Goal: Task Accomplishment & Management: Manage account settings

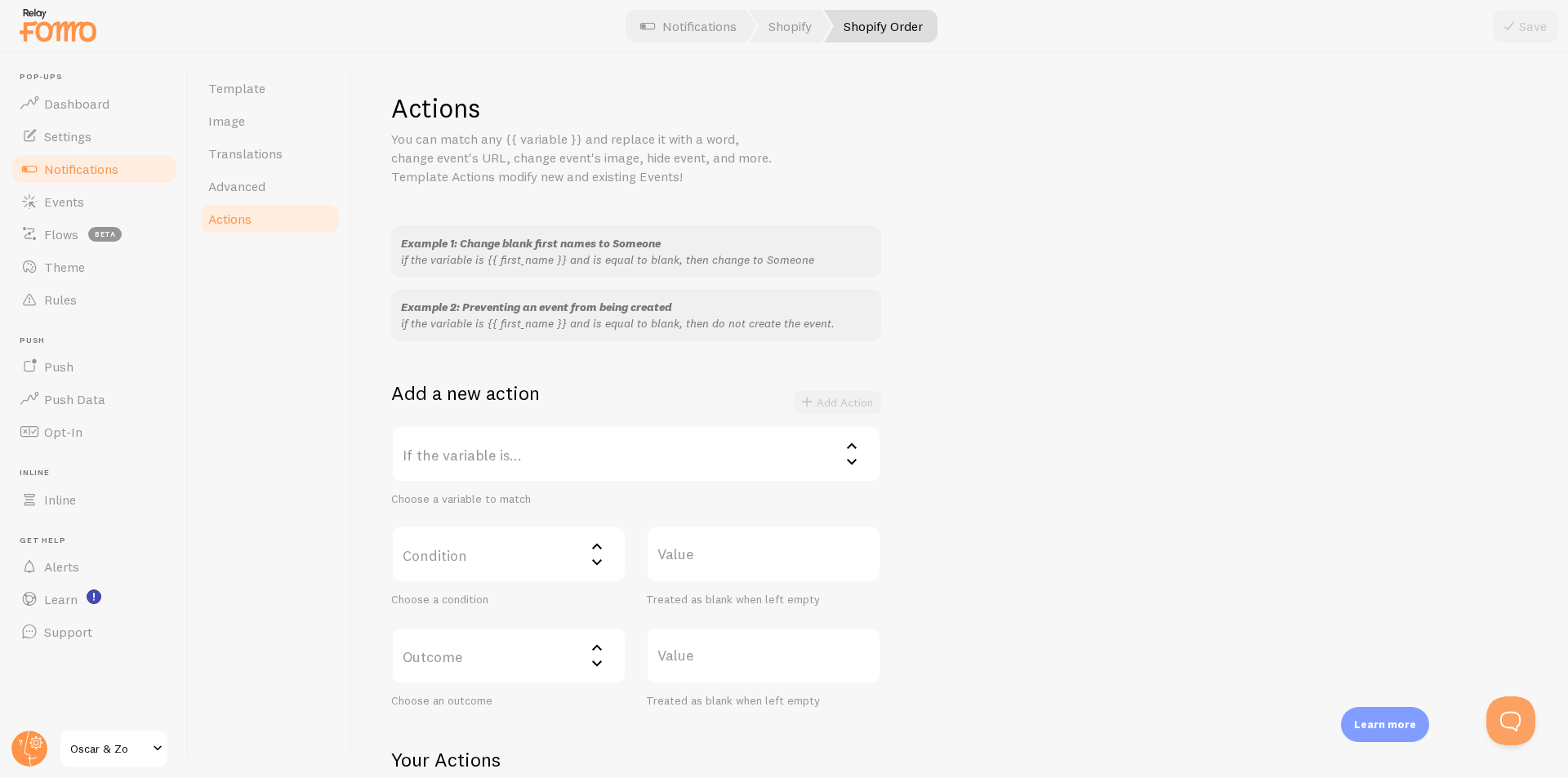
scroll to position [157, 0]
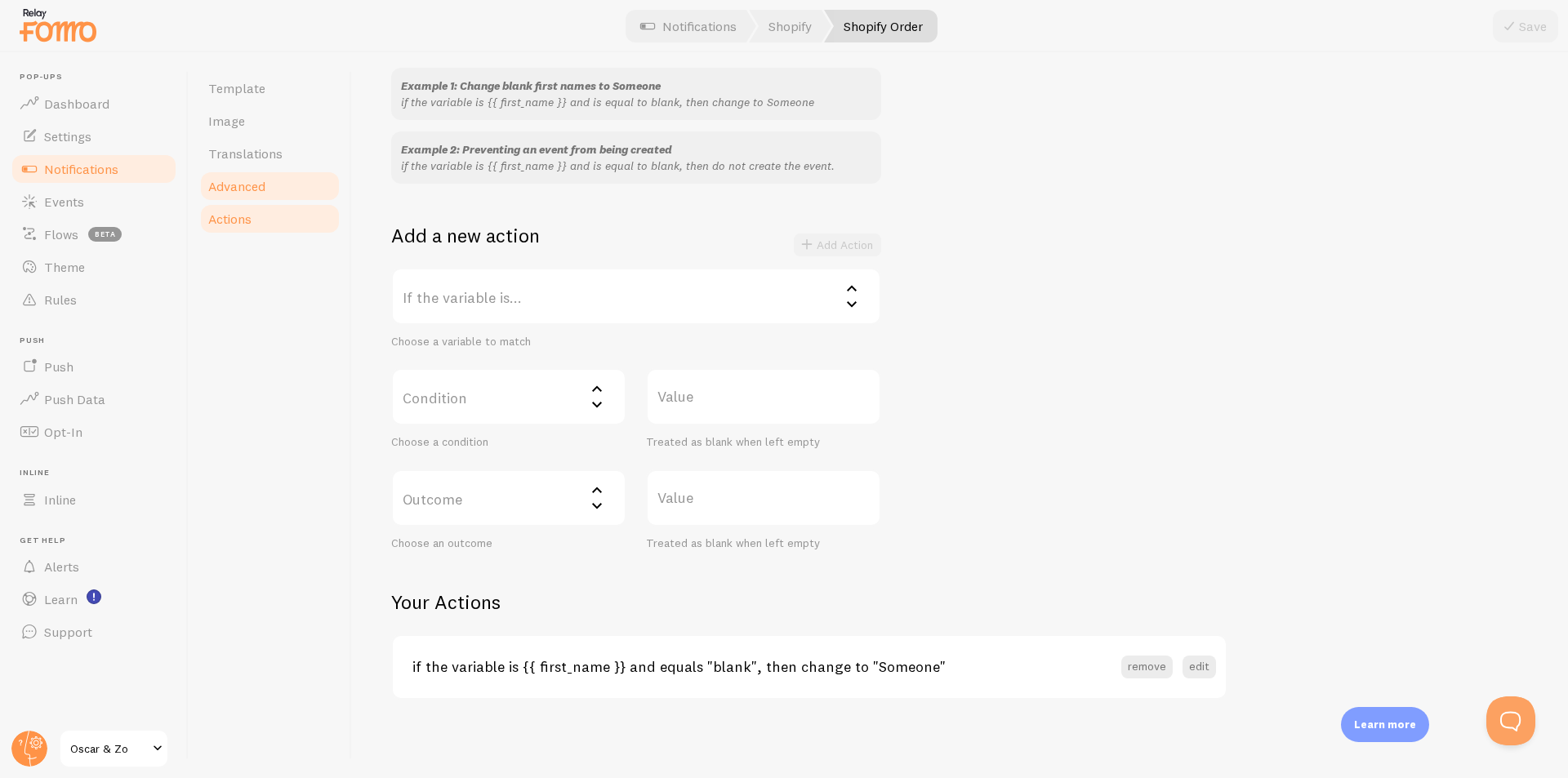
click at [274, 186] on link "Advanced" at bounding box center [269, 186] width 143 height 33
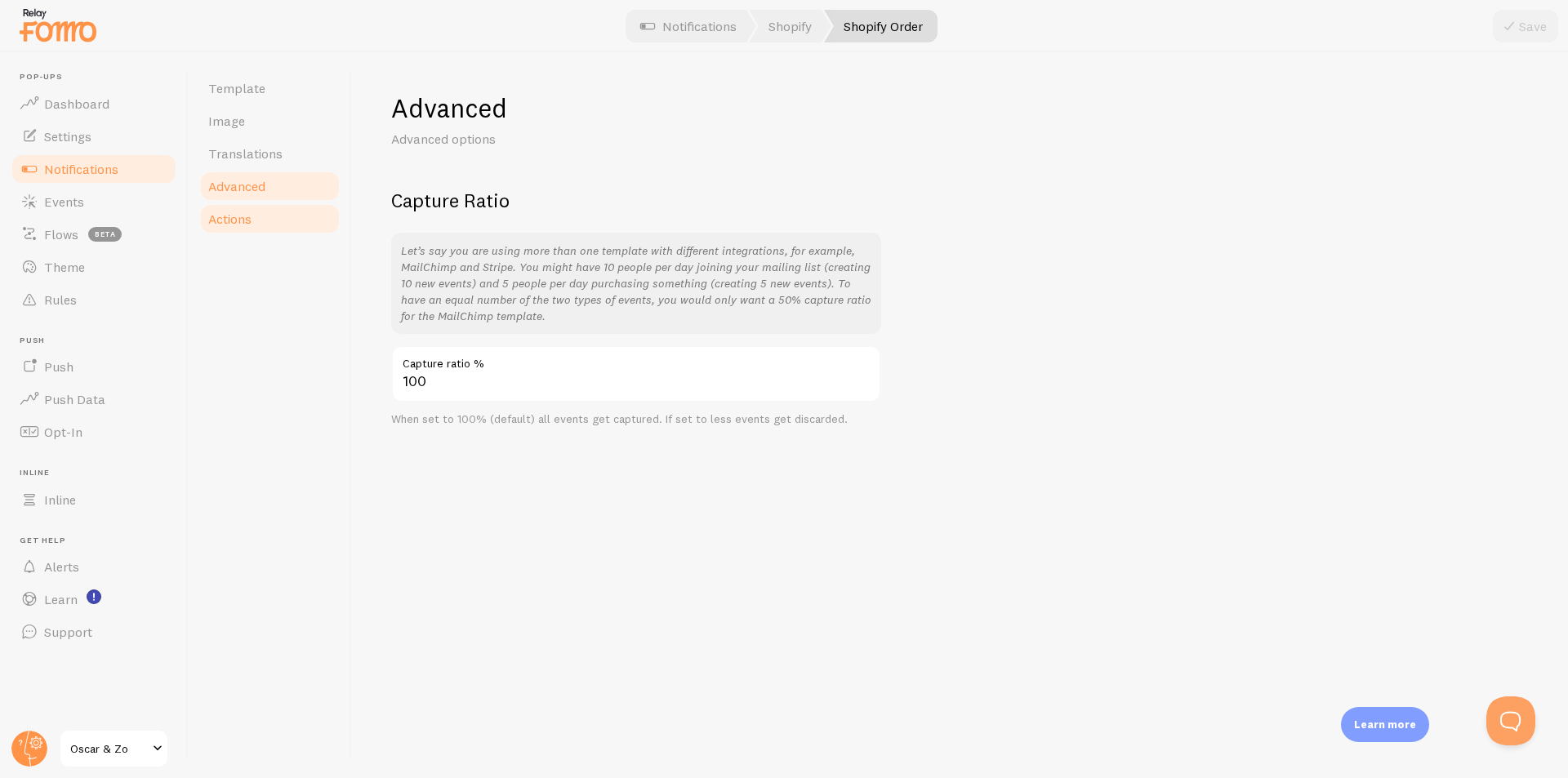
click at [244, 213] on span "Actions" at bounding box center [229, 219] width 43 height 16
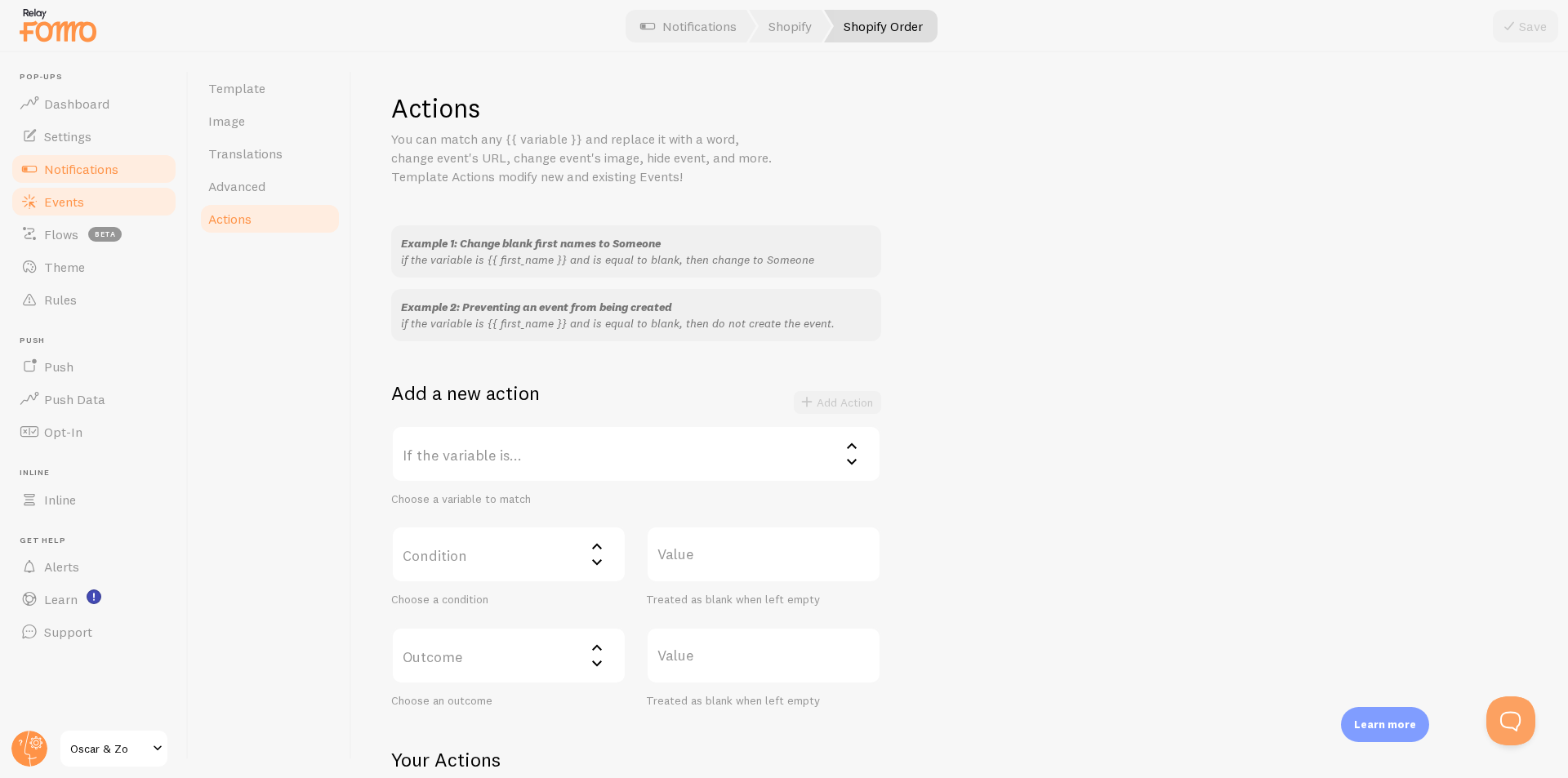
click at [46, 195] on span "Events" at bounding box center [64, 201] width 40 height 16
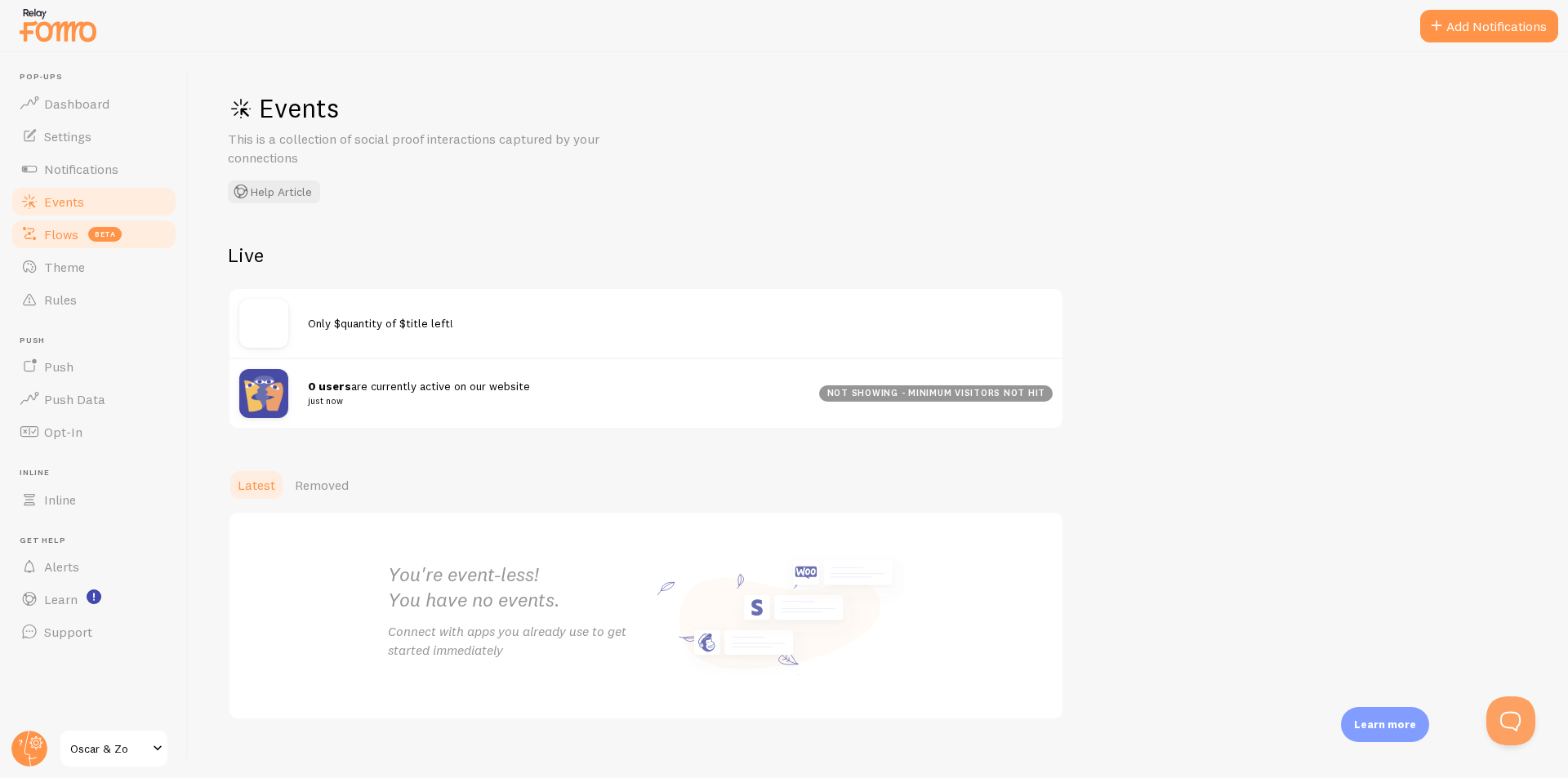
click at [74, 237] on span "Flows" at bounding box center [61, 234] width 35 height 16
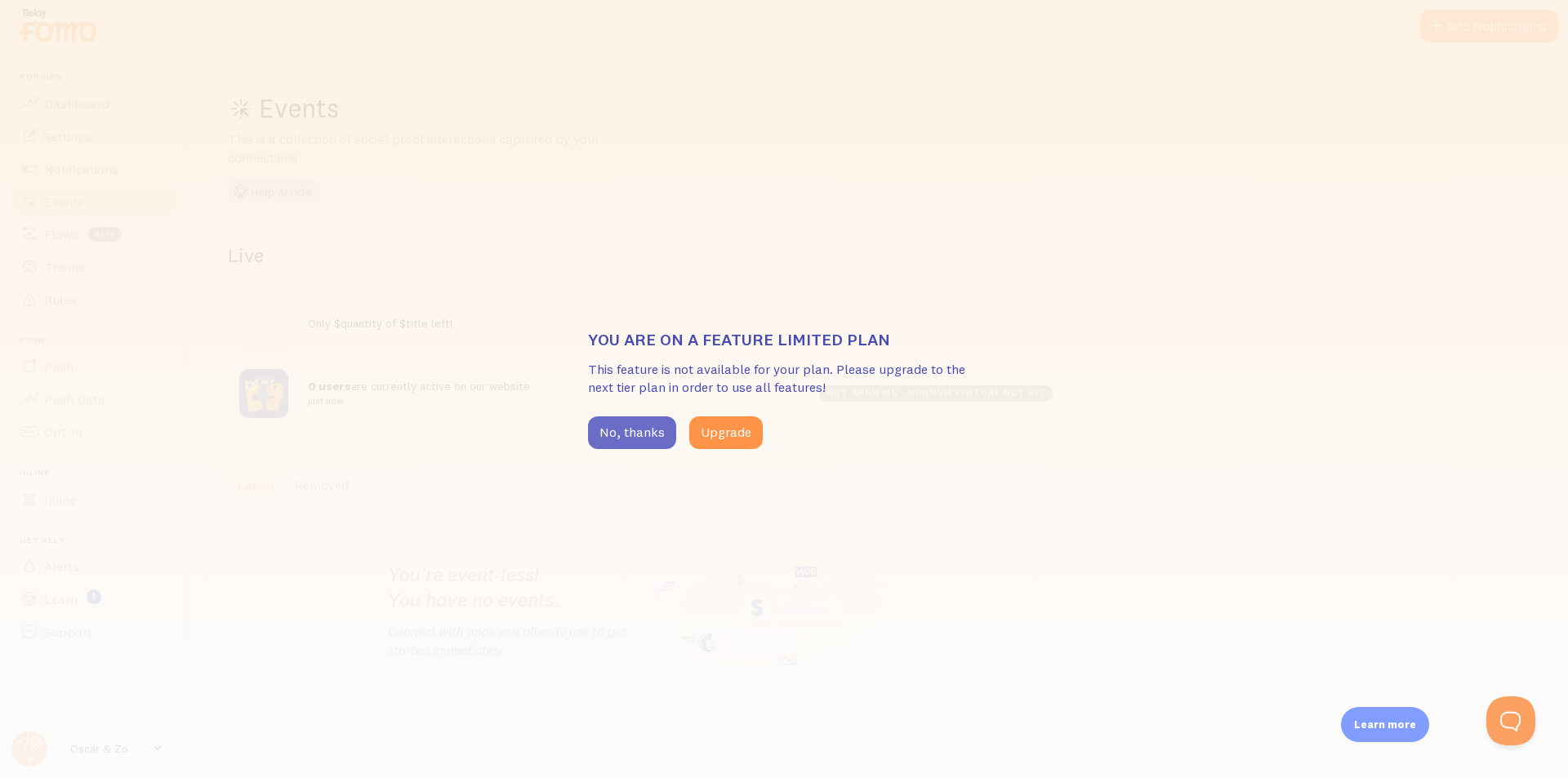
click at [637, 436] on button "No, thanks" at bounding box center [632, 433] width 88 height 33
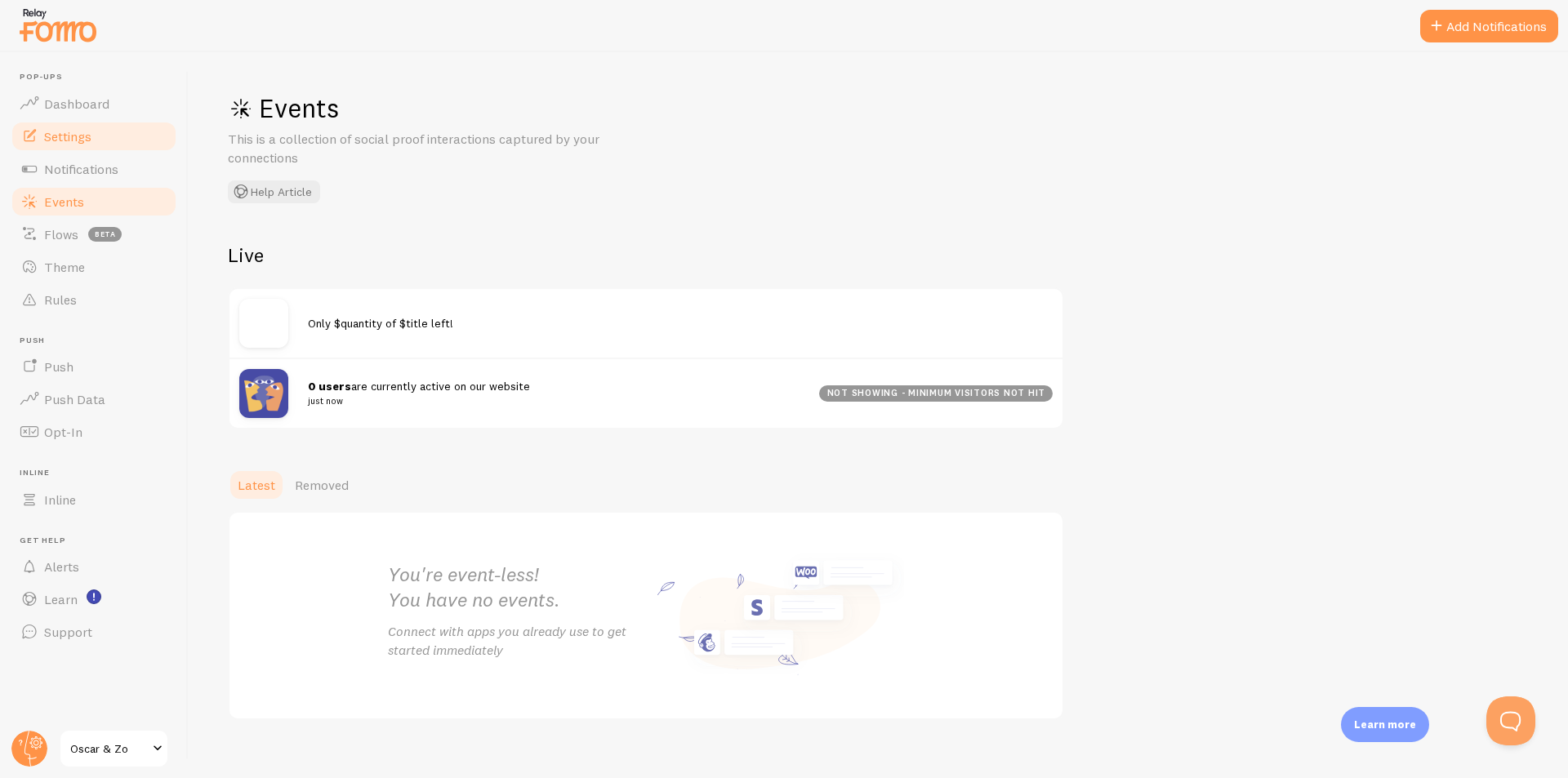
click at [58, 134] on span "Settings" at bounding box center [67, 136] width 47 height 16
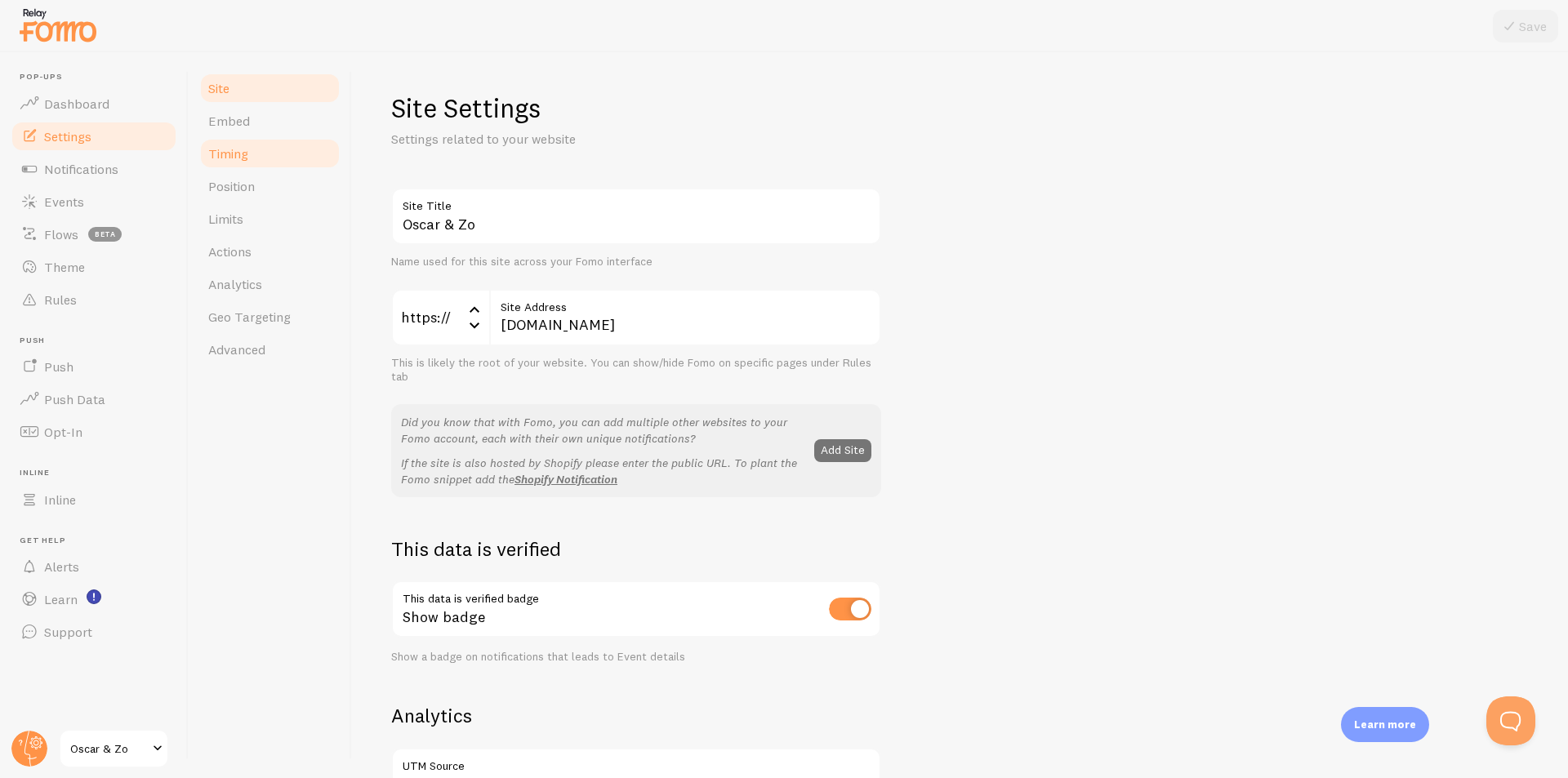
click at [250, 149] on link "Timing" at bounding box center [269, 153] width 143 height 33
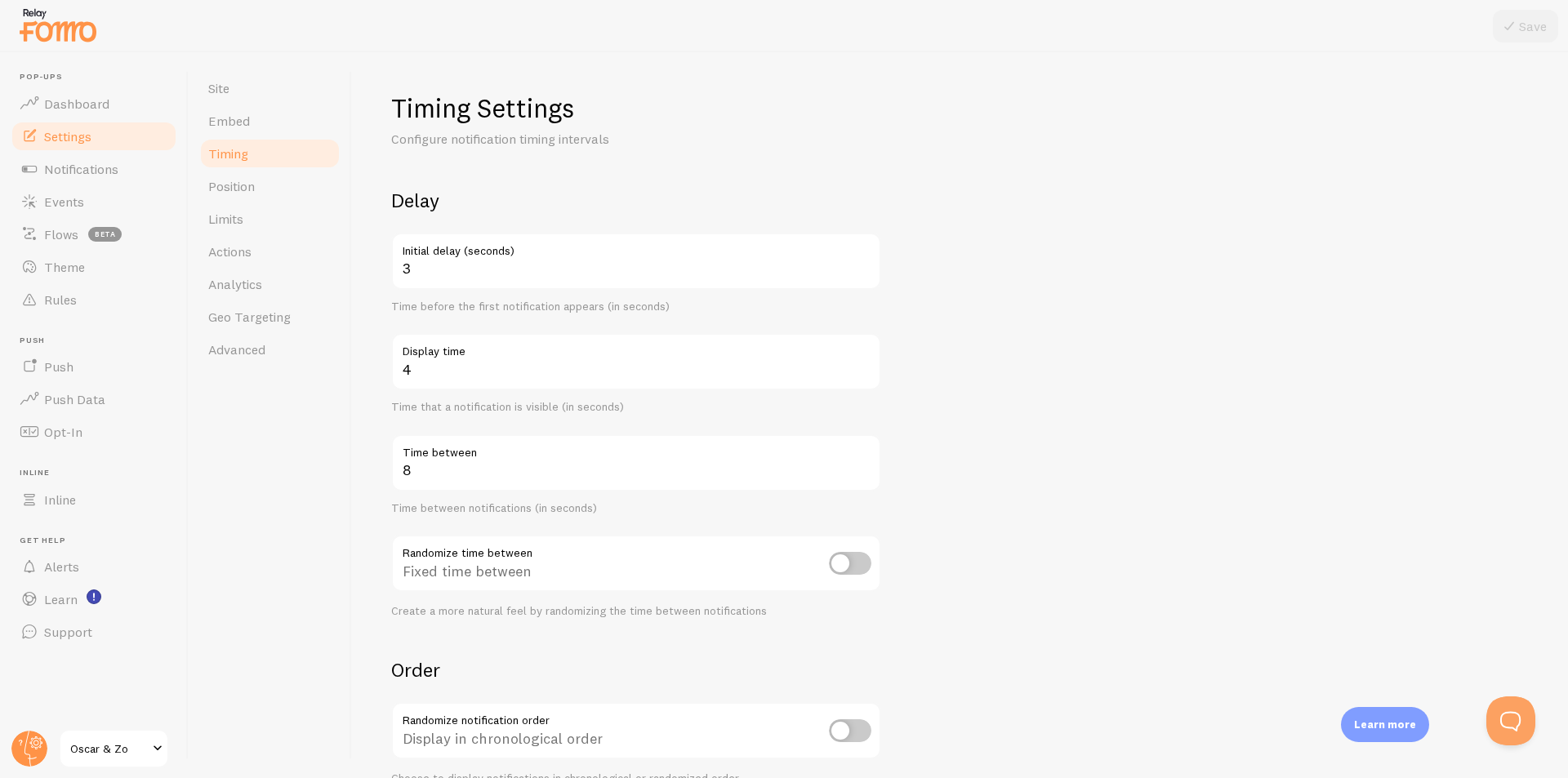
click at [853, 559] on input "checkbox" at bounding box center [850, 564] width 42 height 23
click at [856, 562] on input "checkbox" at bounding box center [850, 564] width 42 height 23
click at [845, 567] on input "checkbox" at bounding box center [850, 564] width 42 height 23
checkbox input "true"
click at [1113, 140] on div "Timing Settings Configure notification timing intervals Delay 3 Initial delay (…" at bounding box center [960, 489] width 1137 height 797
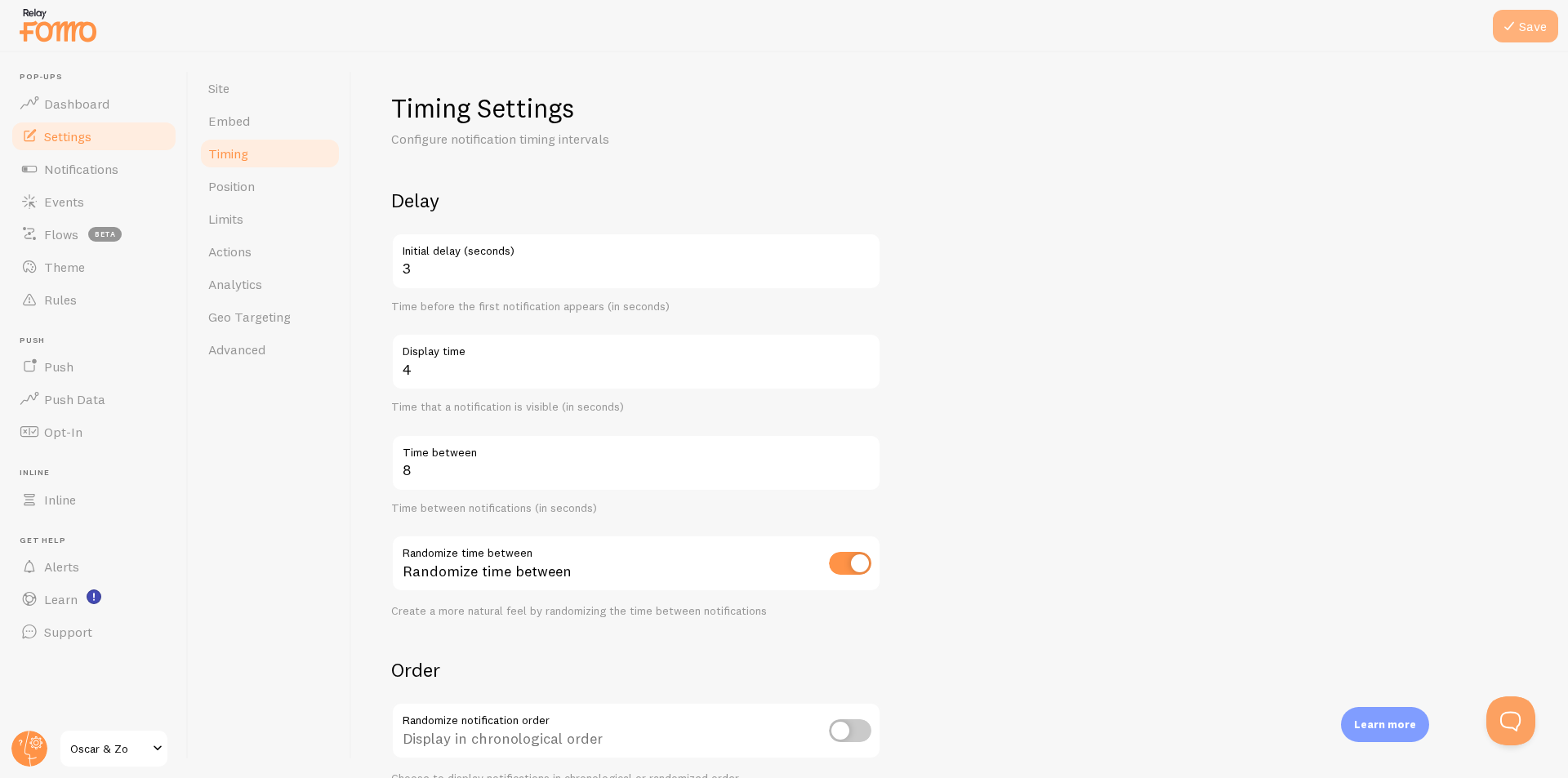
click at [1539, 34] on button "Save" at bounding box center [1525, 26] width 65 height 33
click at [249, 190] on span "Position" at bounding box center [231, 186] width 47 height 16
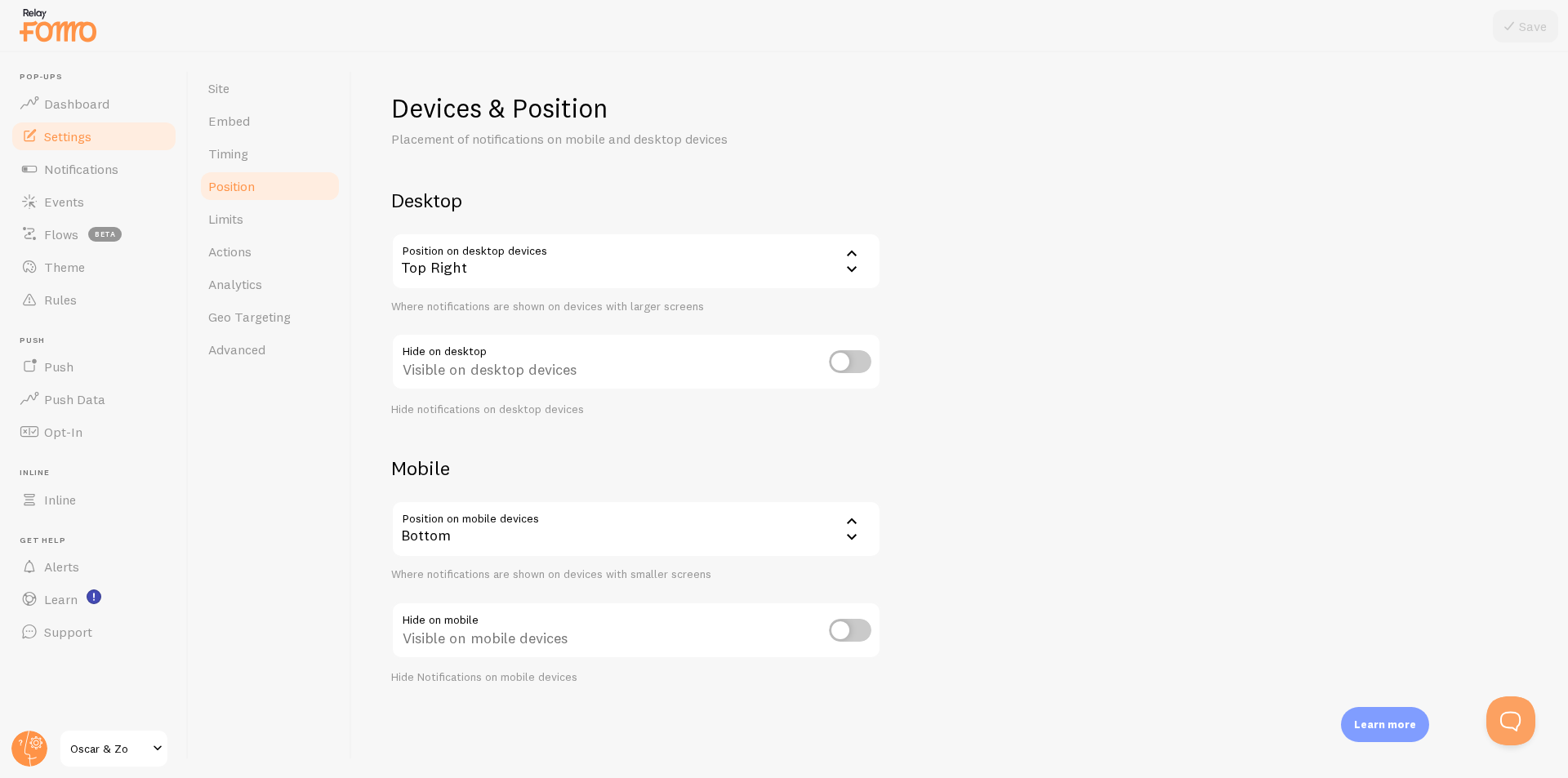
click at [836, 352] on input "checkbox" at bounding box center [850, 362] width 42 height 23
click at [844, 361] on input "checkbox" at bounding box center [850, 362] width 42 height 23
checkbox input "false"
click at [250, 233] on link "Limits" at bounding box center [269, 219] width 143 height 33
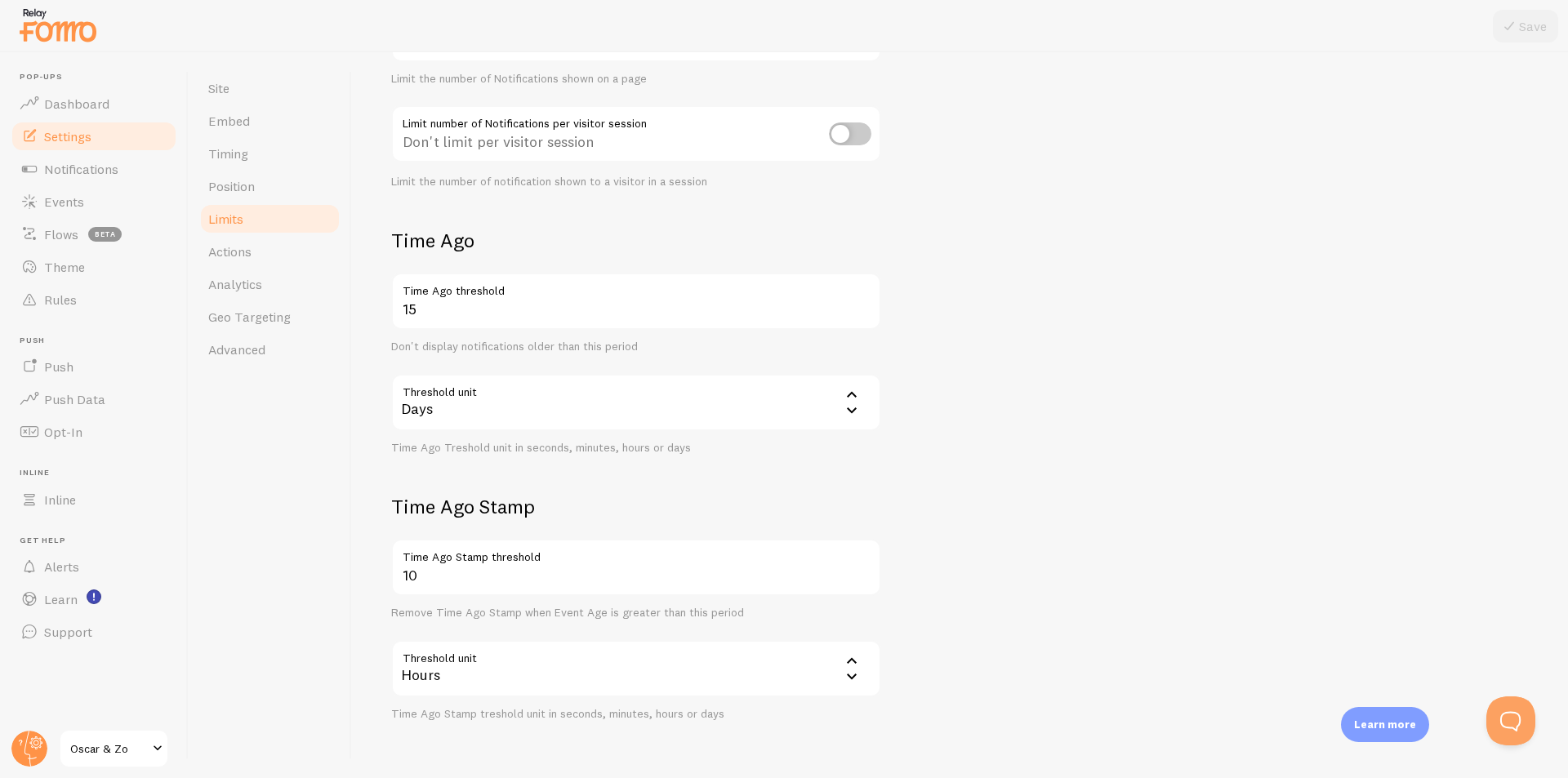
scroll to position [245, 0]
